Goal: Find specific page/section: Find specific page/section

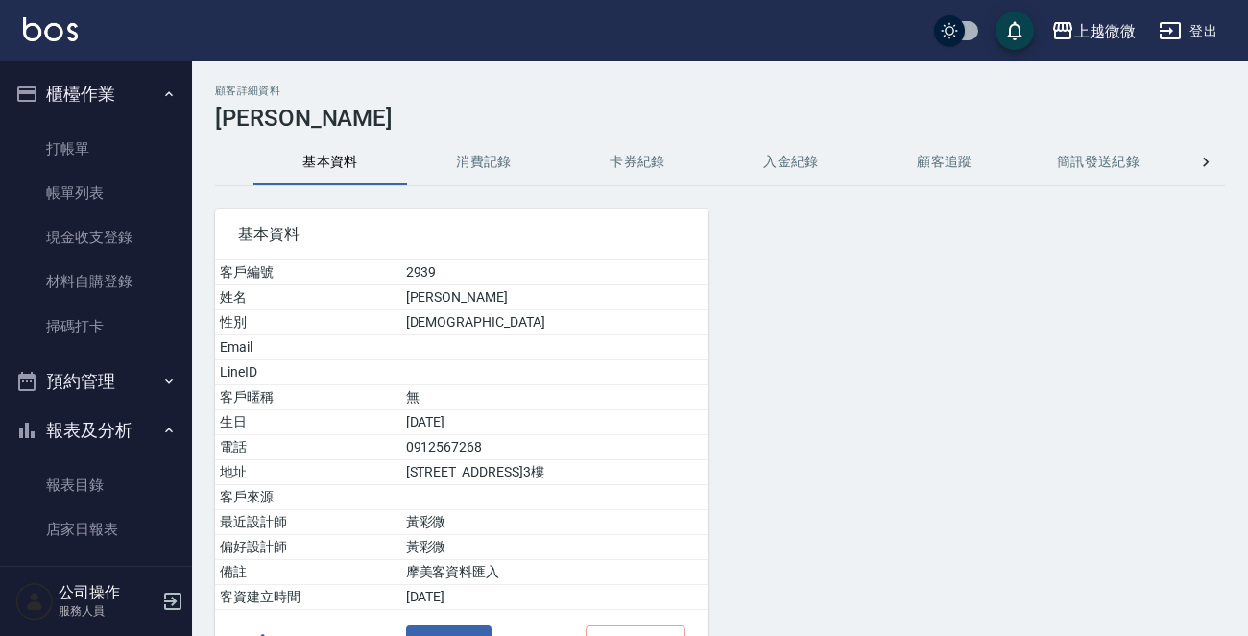
scroll to position [535, 0]
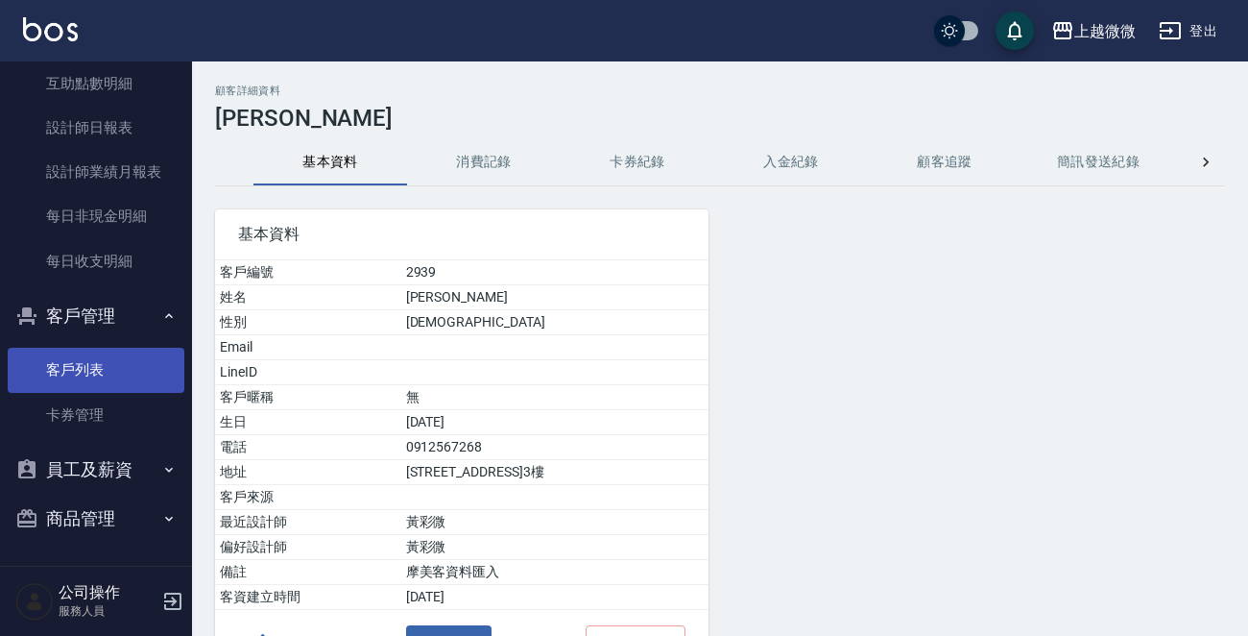
click at [94, 371] on link "客戶列表" at bounding box center [96, 370] width 177 height 44
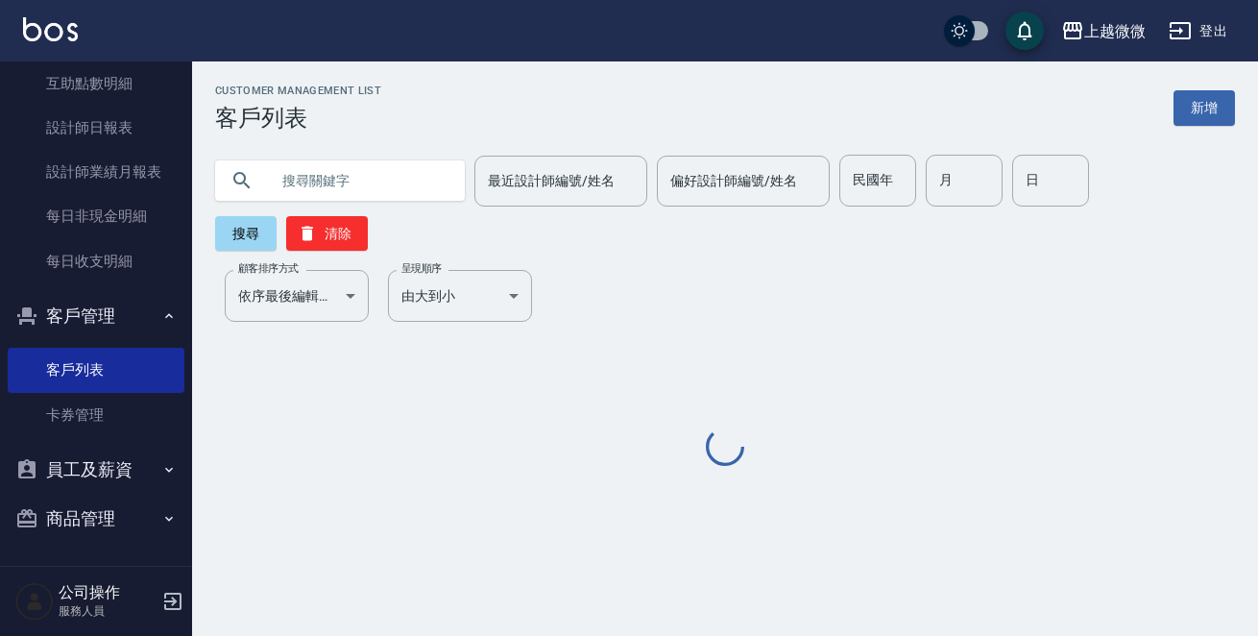
click at [308, 177] on input "text" at bounding box center [359, 181] width 181 height 52
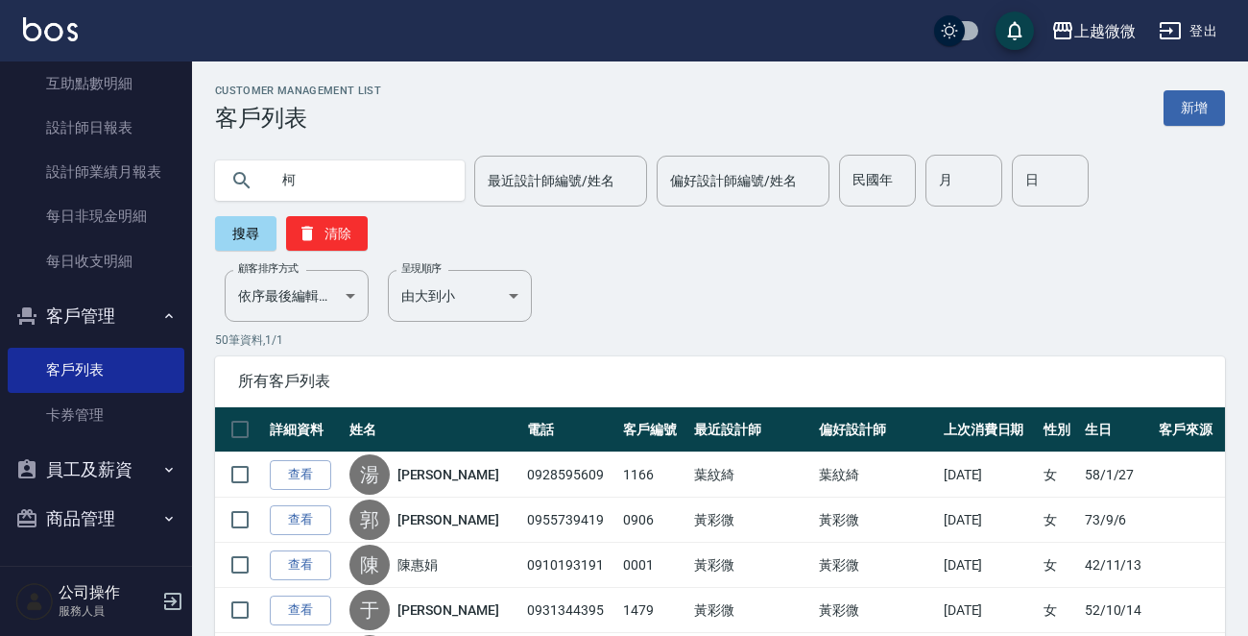
type input "柯"
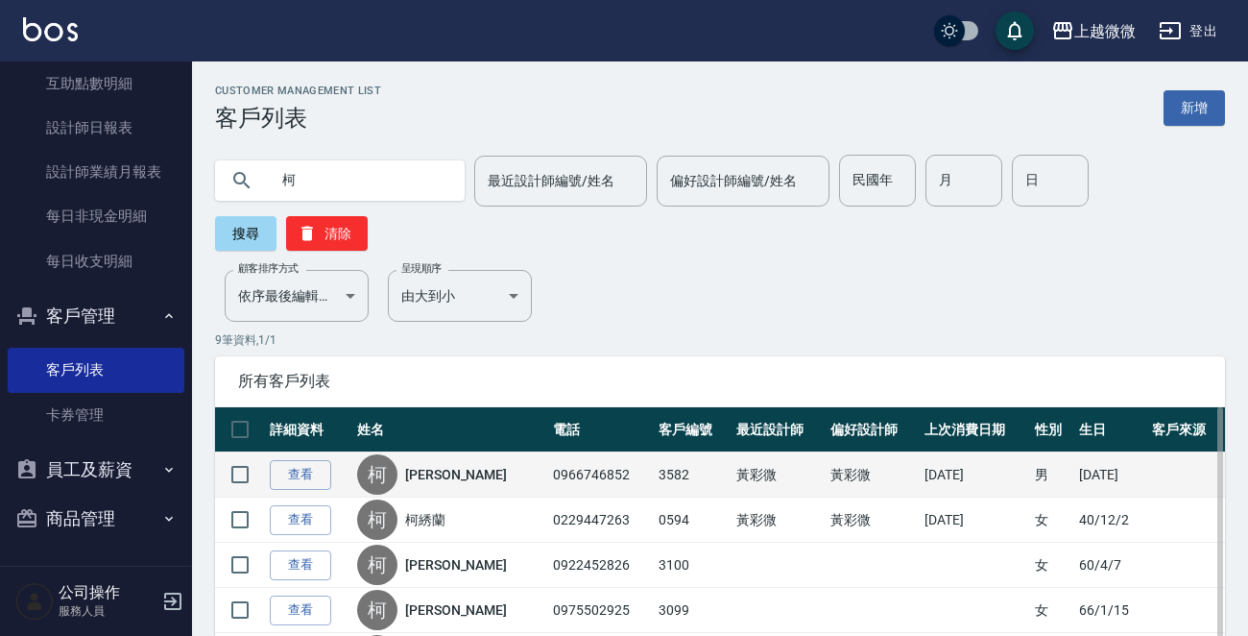
click at [430, 472] on link "[PERSON_NAME]" at bounding box center [456, 474] width 102 height 19
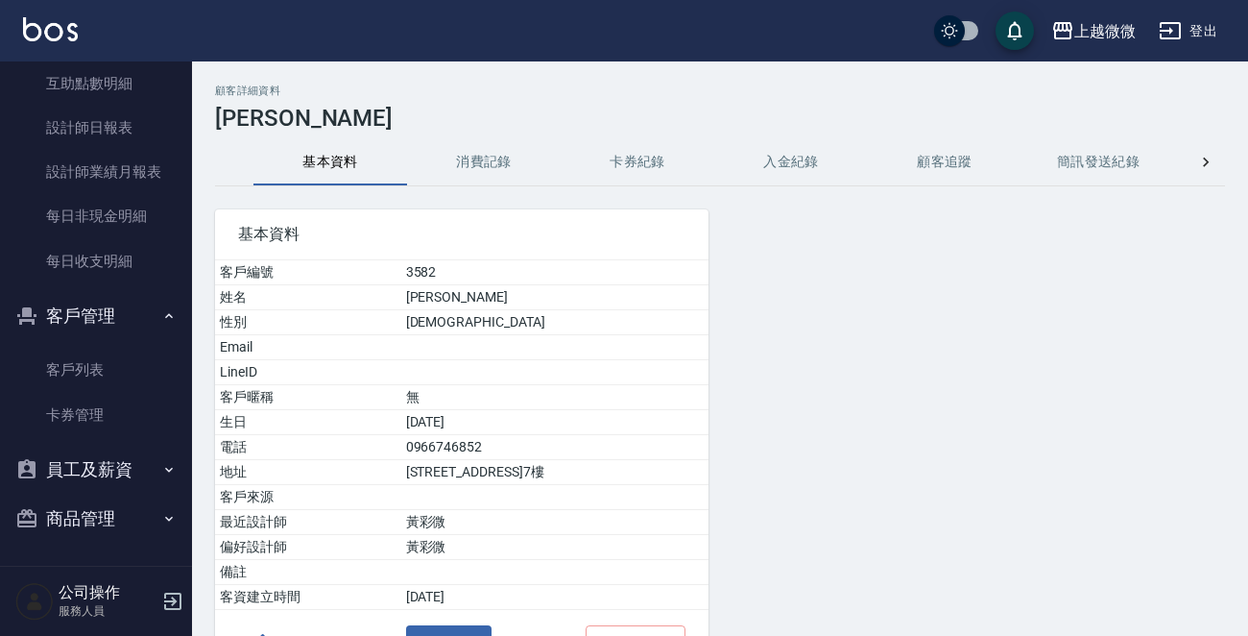
click at [470, 150] on button "消費記錄" at bounding box center [484, 162] width 154 height 46
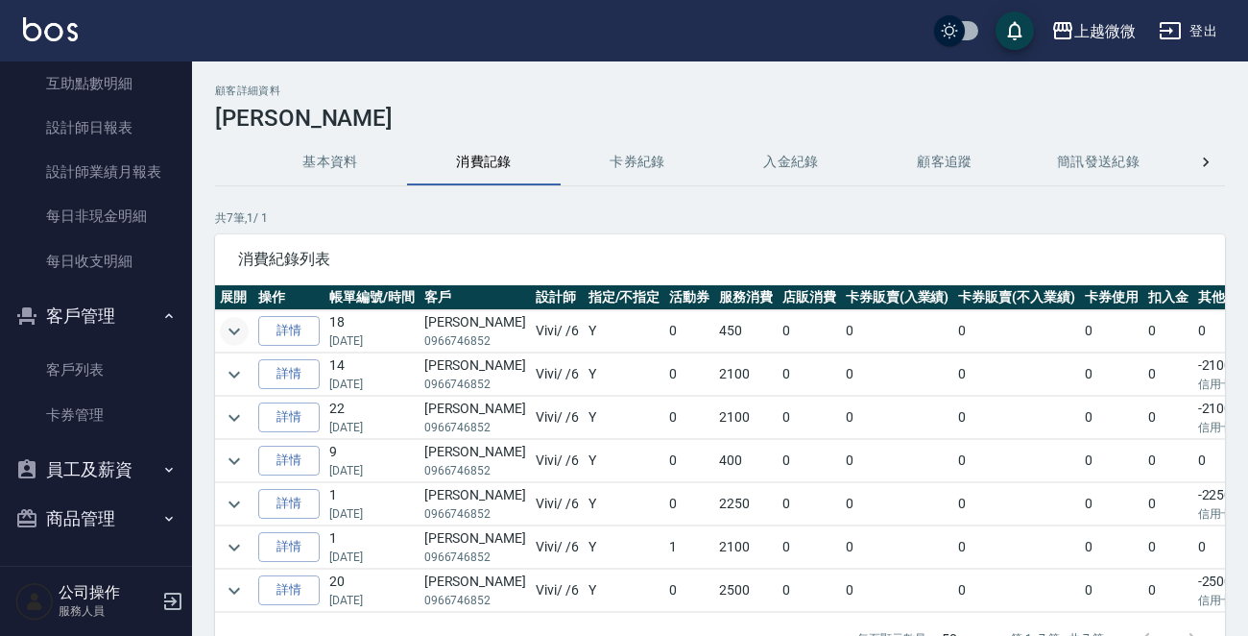
click at [230, 330] on icon "expand row" at bounding box center [234, 331] width 23 height 23
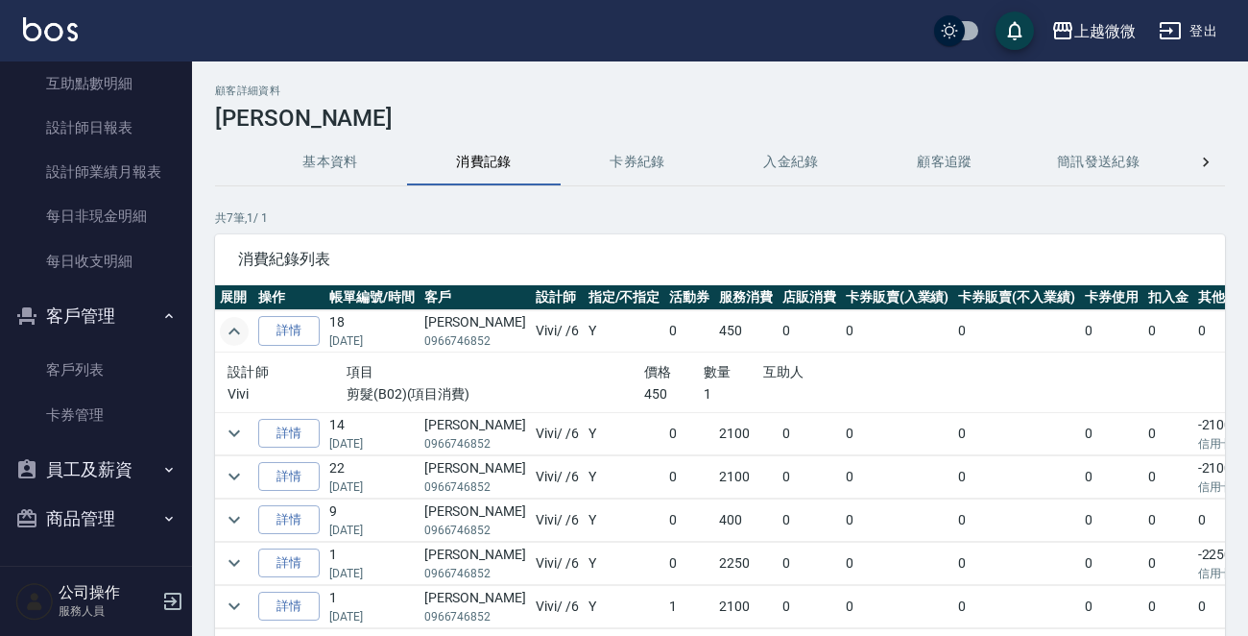
click at [63, 34] on img at bounding box center [50, 29] width 55 height 24
